Goal: Task Accomplishment & Management: Manage account settings

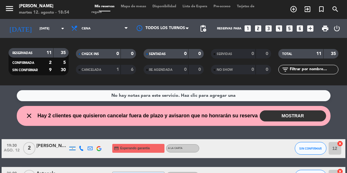
click at [163, 27] on div at bounding box center [162, 28] width 63 height 14
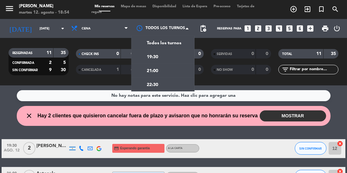
click at [166, 57] on div "19:30" at bounding box center [162, 57] width 63 height 14
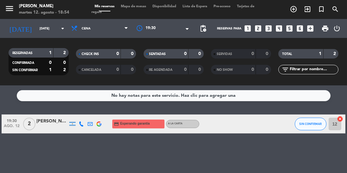
click at [154, 29] on span "19:30" at bounding box center [150, 28] width 10 height 6
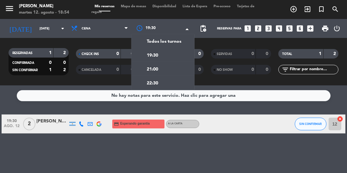
click at [166, 68] on div "21:00" at bounding box center [162, 69] width 63 height 14
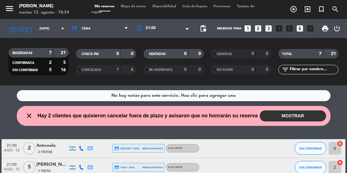
click at [146, 27] on span "21:00" at bounding box center [150, 28] width 10 height 6
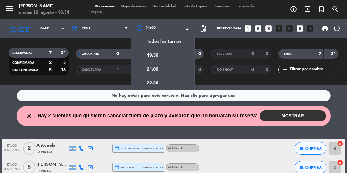
click at [175, 40] on span "Todos los turnos" at bounding box center [164, 41] width 34 height 7
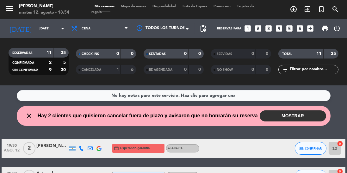
click at [26, 147] on span "2" at bounding box center [29, 148] width 12 height 13
click at [28, 172] on span "2" at bounding box center [29, 176] width 12 height 13
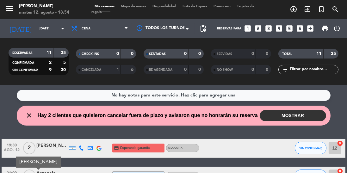
click at [28, 172] on span "2" at bounding box center [29, 175] width 12 height 13
click at [29, 170] on span "2" at bounding box center [29, 175] width 12 height 13
click at [28, 146] on span "2" at bounding box center [29, 148] width 12 height 13
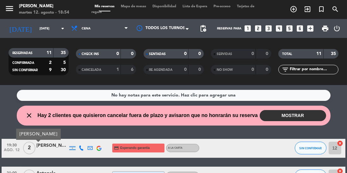
click at [123, 148] on span "Esperando garantía" at bounding box center [134, 147] width 29 height 5
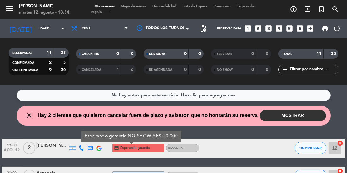
click at [138, 172] on span "credit_card master * 6059" at bounding box center [126, 175] width 25 height 5
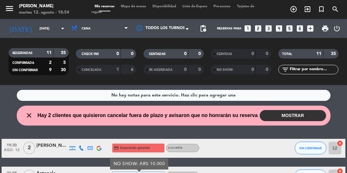
click at [217, 147] on div at bounding box center [225, 148] width 53 height 19
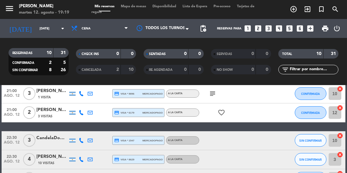
scroll to position [158, 0]
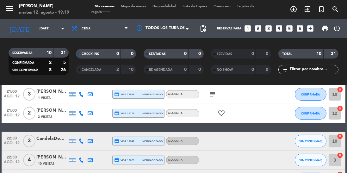
click at [112, 74] on div "CANCELADA 2 10" at bounding box center [106, 69] width 60 height 9
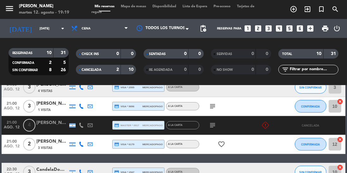
scroll to position [167, 0]
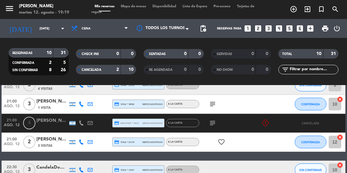
click at [210, 123] on icon "subject" at bounding box center [212, 123] width 8 height 8
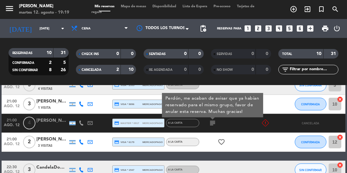
click at [242, 121] on div "subject Perdón, me acaban de avisar que ya habían reservado para el mismo grupo…" at bounding box center [225, 123] width 53 height 19
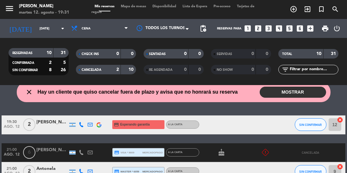
scroll to position [24, 0]
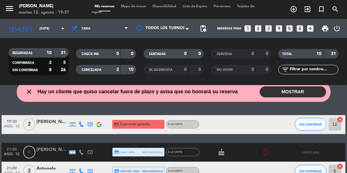
click at [332, 123] on input "12" at bounding box center [334, 124] width 13 height 13
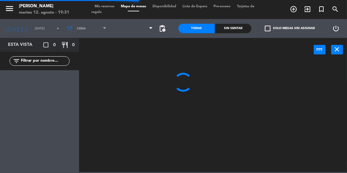
click at [336, 48] on icon "close" at bounding box center [337, 49] width 8 height 8
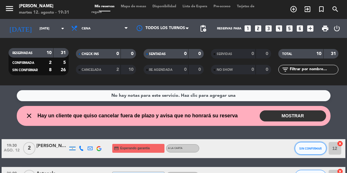
click at [310, 149] on span "SIN CONFIRMAR" at bounding box center [310, 148] width 22 height 3
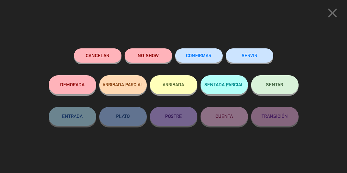
click at [281, 87] on span "SENTAR" at bounding box center [274, 84] width 17 height 5
